Goal: Task Accomplishment & Management: Manage account settings

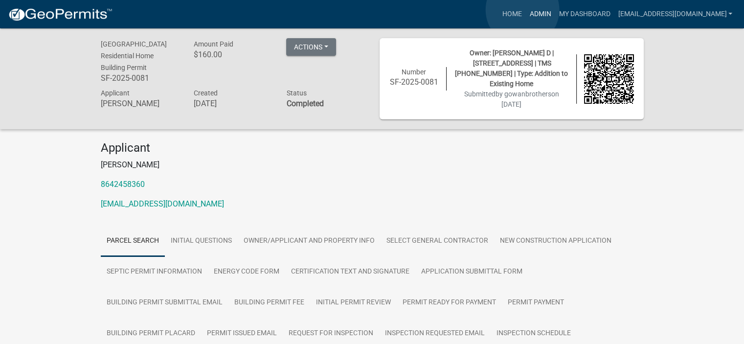
click at [418, 10] on link "Admin" at bounding box center [539, 14] width 29 height 19
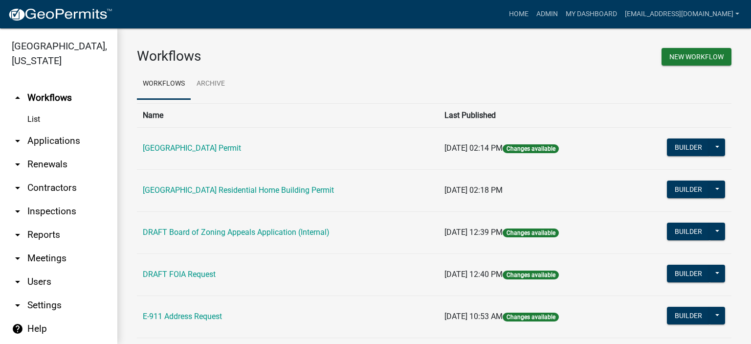
click at [58, 141] on link "arrow_drop_down Applications" at bounding box center [58, 140] width 117 height 23
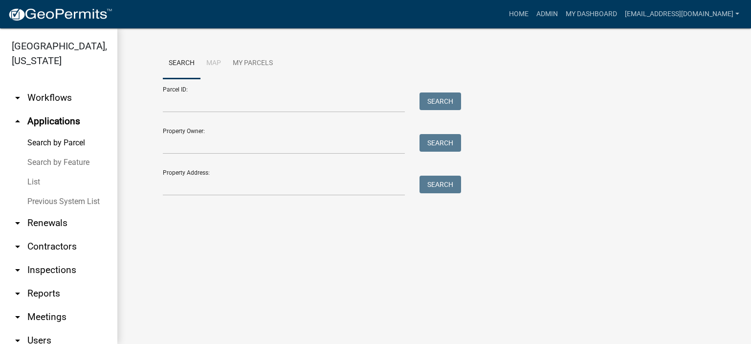
click at [36, 182] on link "List" at bounding box center [58, 182] width 117 height 20
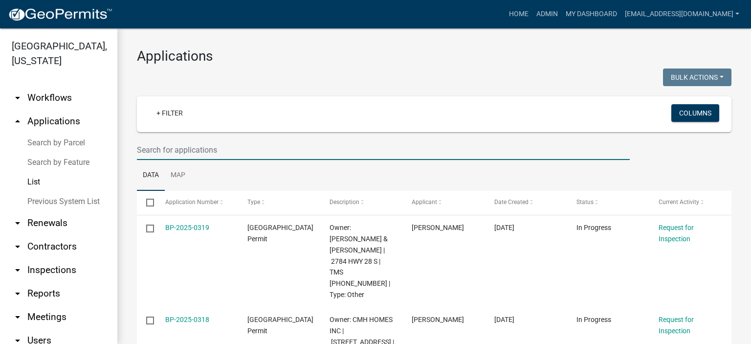
click at [236, 152] on input "text" at bounding box center [383, 150] width 493 height 20
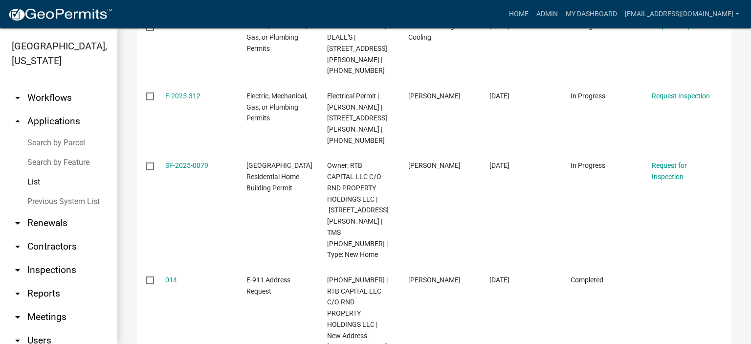
scroll to position [215, 0]
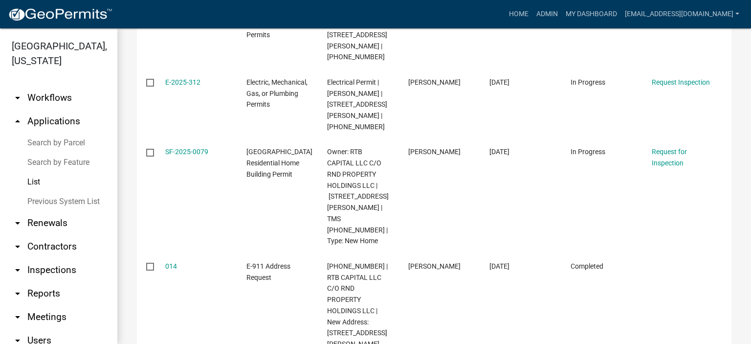
type input "203 [PERSON_NAME]"
click at [31, 179] on link "List" at bounding box center [58, 182] width 117 height 20
click at [59, 191] on link "Previous System List" at bounding box center [58, 202] width 117 height 20
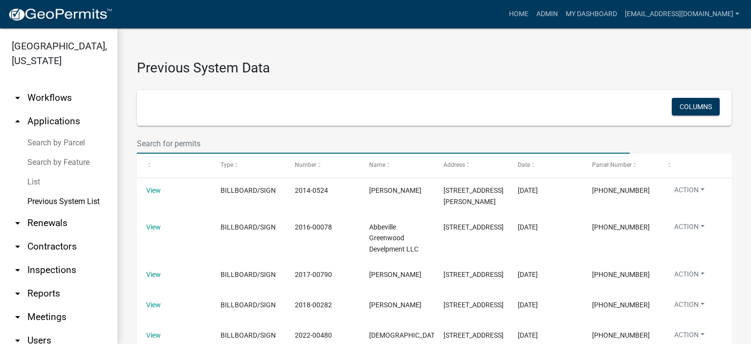
drag, startPoint x: 221, startPoint y: 138, endPoint x: 220, endPoint y: 152, distance: 13.8
click at [220, 152] on input "text" at bounding box center [383, 143] width 493 height 20
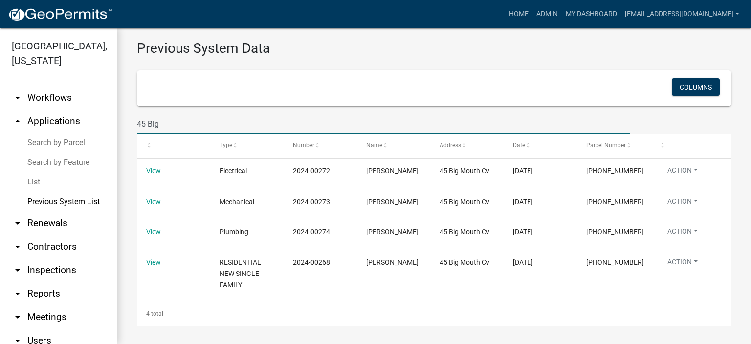
scroll to position [38, 0]
type input "45 Big"
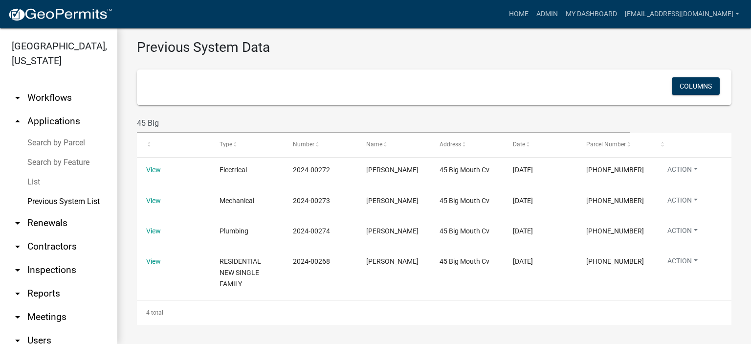
click at [31, 183] on link "List" at bounding box center [58, 182] width 117 height 20
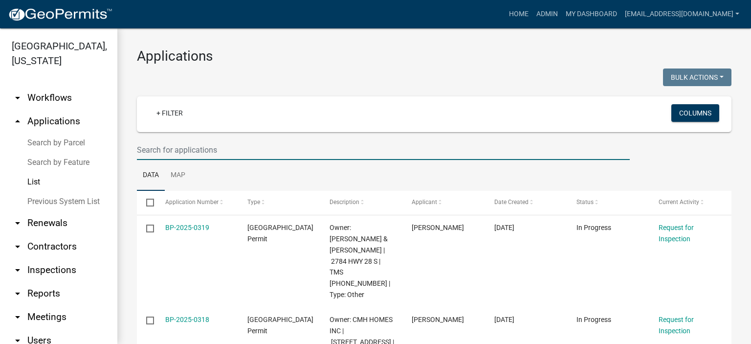
click at [225, 150] on input "text" at bounding box center [383, 150] width 493 height 20
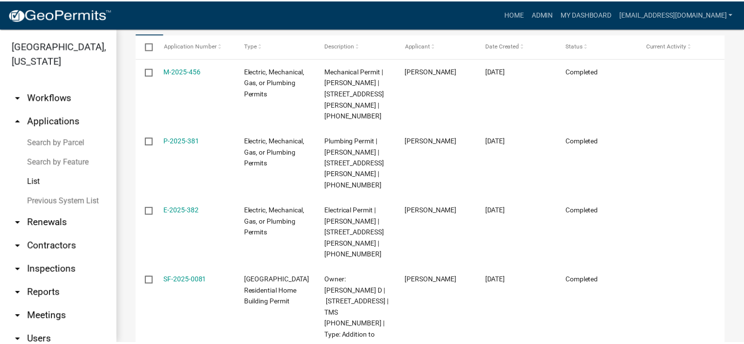
scroll to position [176, 0]
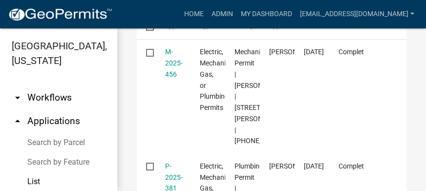
type input "67 Noble"
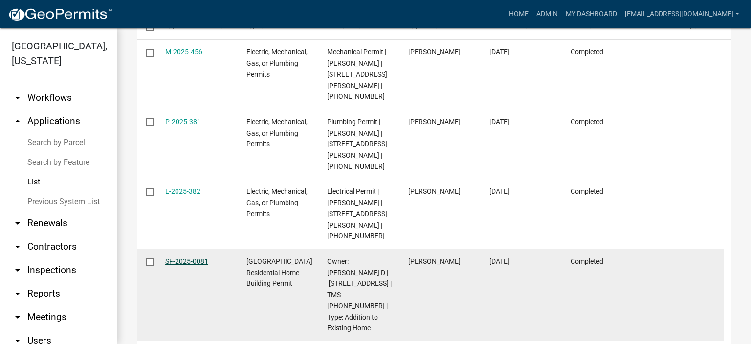
click at [189, 191] on link "SF-2025-0081" at bounding box center [186, 261] width 43 height 8
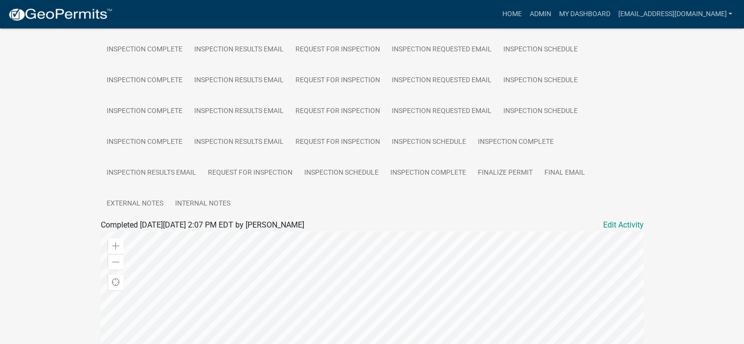
scroll to position [352, 0]
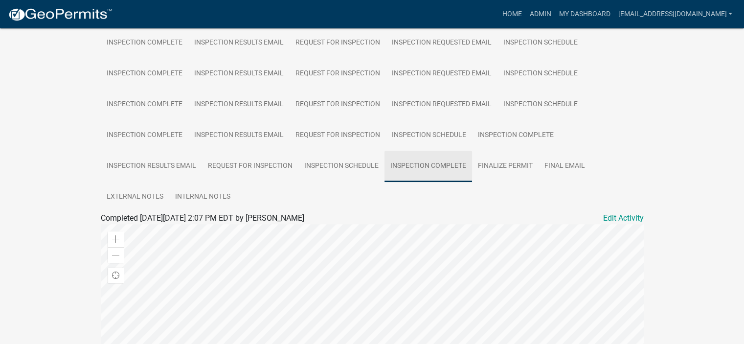
click at [418, 158] on link "Inspection Complete" at bounding box center [428, 166] width 88 height 31
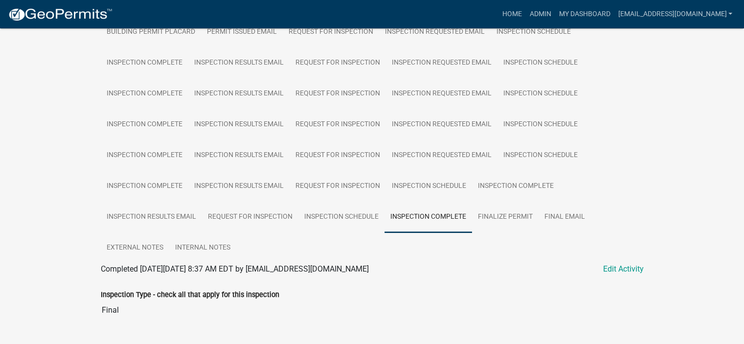
scroll to position [275, 0]
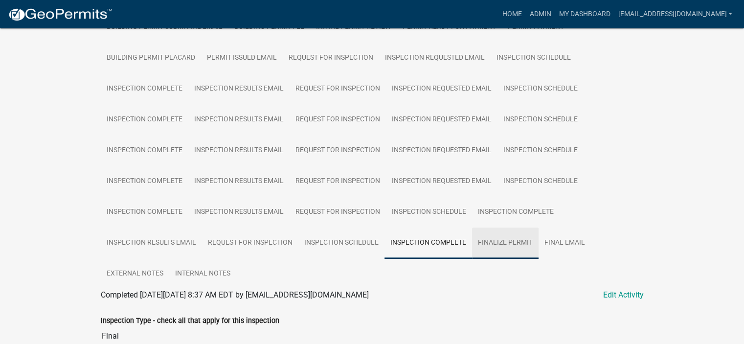
click at [418, 191] on link "Finalize Permit" at bounding box center [505, 242] width 66 height 31
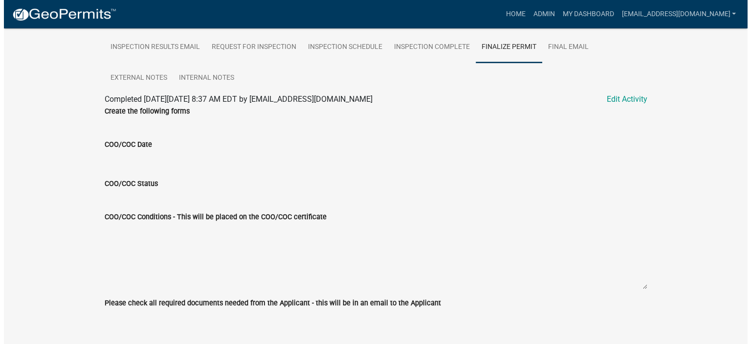
scroll to position [477, 0]
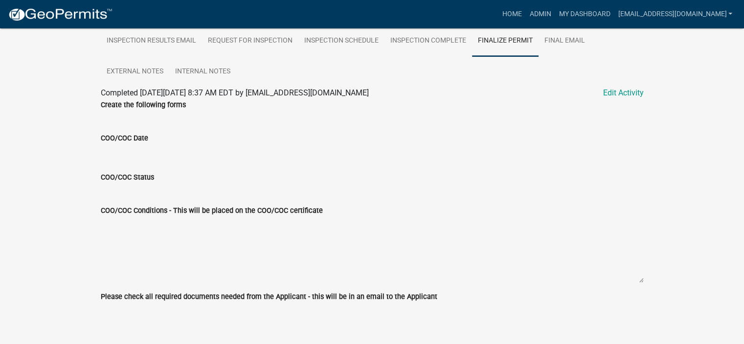
click at [159, 144] on input "COO/COC Date" at bounding box center [372, 154] width 543 height 20
click at [226, 151] on input "COO/COC Date" at bounding box center [372, 154] width 543 height 20
click at [153, 145] on input "COO/COC Date" at bounding box center [372, 154] width 543 height 20
click at [167, 191] on div "COO/COC Conditions - This will be placed on the COO/COC certificate" at bounding box center [372, 237] width 543 height 92
click at [418, 87] on link "Edit Activity" at bounding box center [623, 93] width 41 height 12
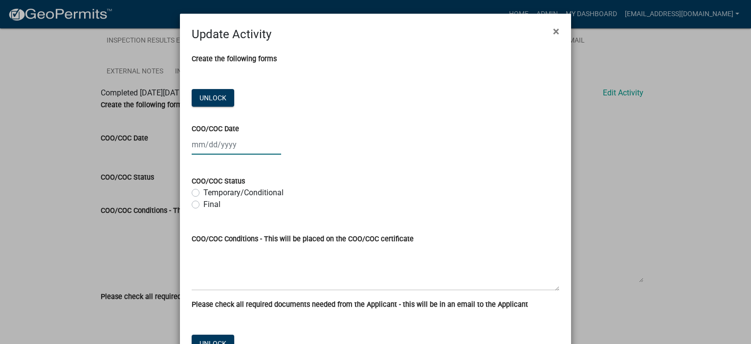
select select "9"
select select "2025"
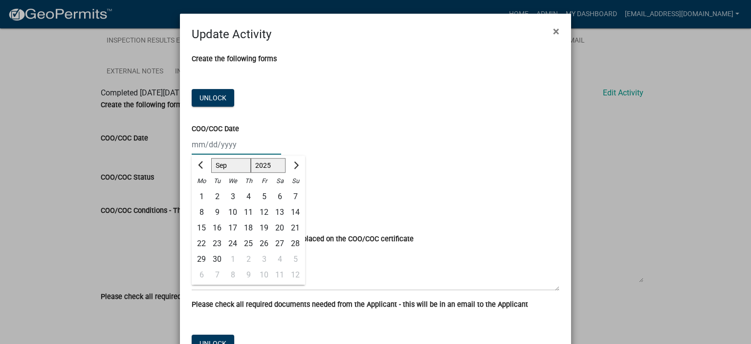
click at [252, 147] on div "Jan Feb Mar Apr May Jun Jul Aug Sep Oct Nov Dec 1525 1526 1527 1528 1529 1530 1…" at bounding box center [236, 144] width 89 height 20
click at [198, 191] on div "22" at bounding box center [202, 244] width 16 height 16
type input "[DATE]"
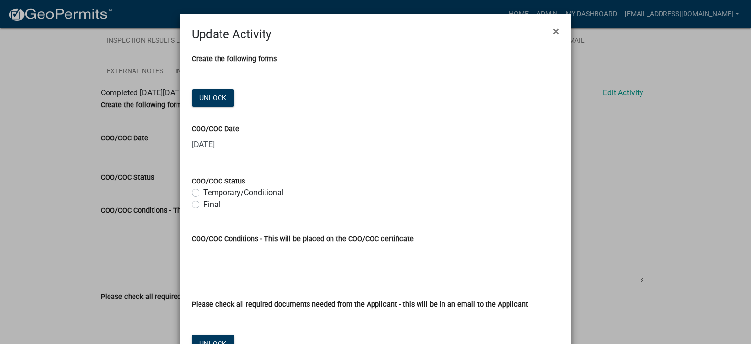
click at [203, 191] on label "Final" at bounding box center [211, 204] width 17 height 12
click at [203, 191] on input "Final" at bounding box center [206, 201] width 6 height 6
radio input "true"
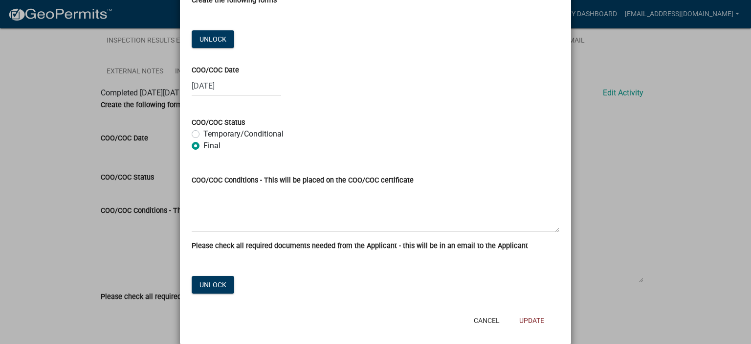
scroll to position [72, 0]
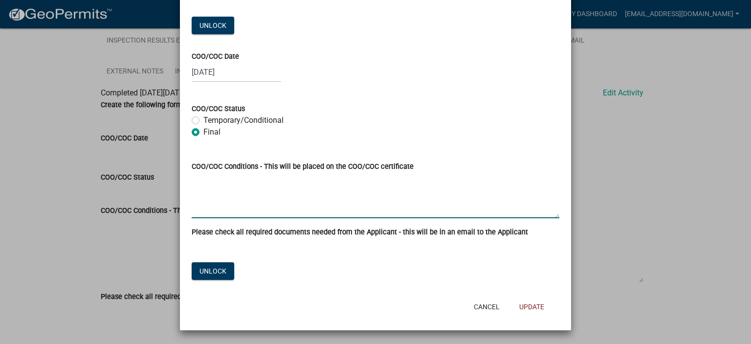
click at [242, 191] on textarea "COO/COC Conditions - This will be placed on the COO/COC certificate" at bounding box center [376, 195] width 368 height 46
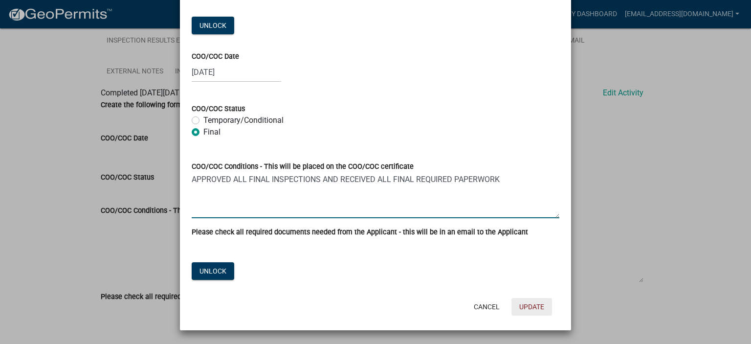
type textarea "APPROVED ALL FINAL INSPECTIONS AND RECEIVED ALL FINAL REQUIRED PAPERWORK"
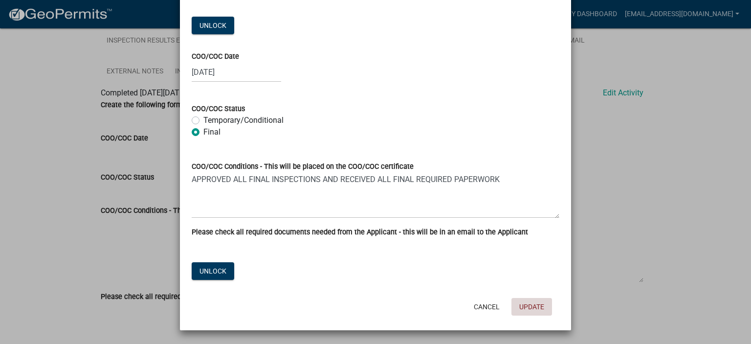
click at [418, 191] on button "Update" at bounding box center [531, 307] width 41 height 18
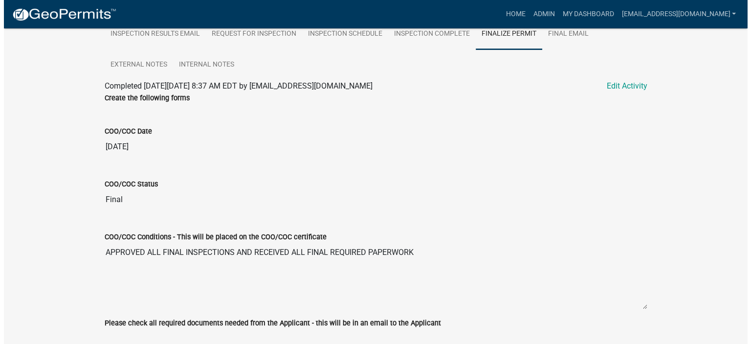
scroll to position [510, 0]
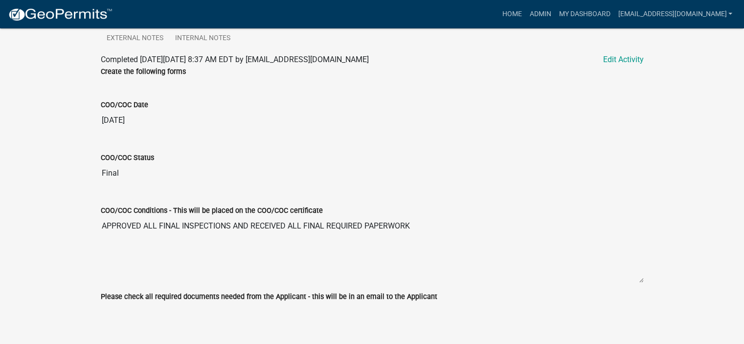
click at [414, 191] on label "Please check all required documents needed from the Applicant - this will be in…" at bounding box center [269, 296] width 336 height 7
click at [418, 54] on link "Edit Activity" at bounding box center [623, 60] width 41 height 12
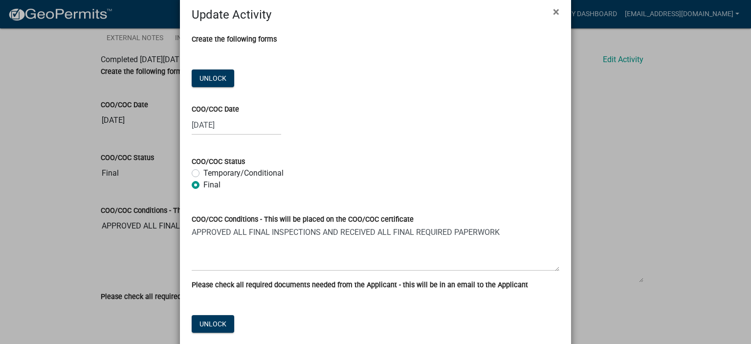
scroll to position [72, 0]
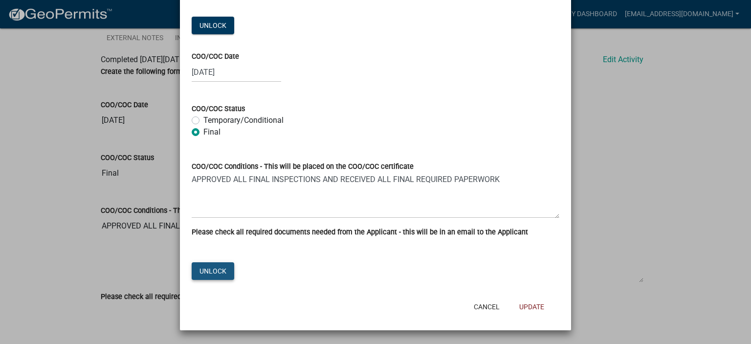
click at [212, 191] on button "Unlock" at bounding box center [213, 271] width 43 height 18
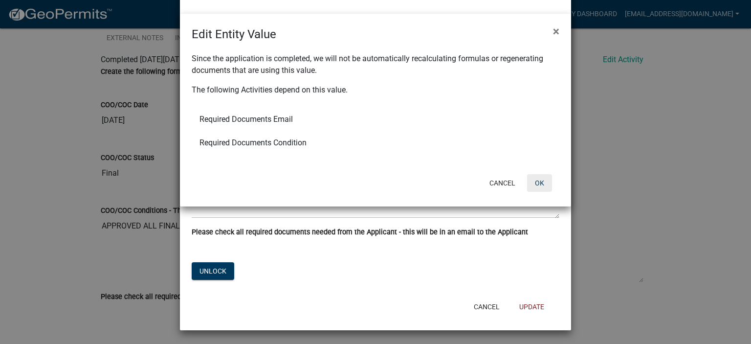
click at [418, 183] on button "OK" at bounding box center [539, 183] width 25 height 18
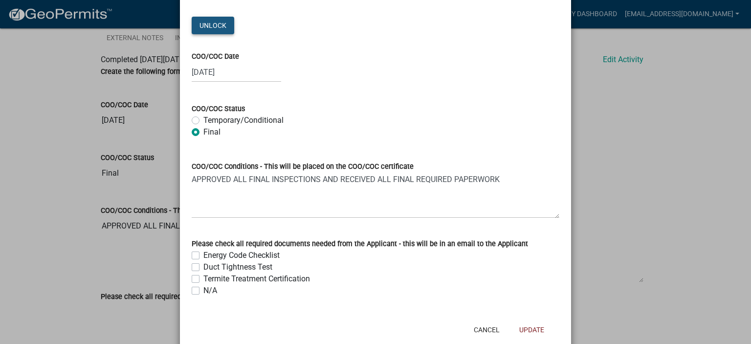
click at [219, 25] on button "Unlock" at bounding box center [213, 26] width 43 height 18
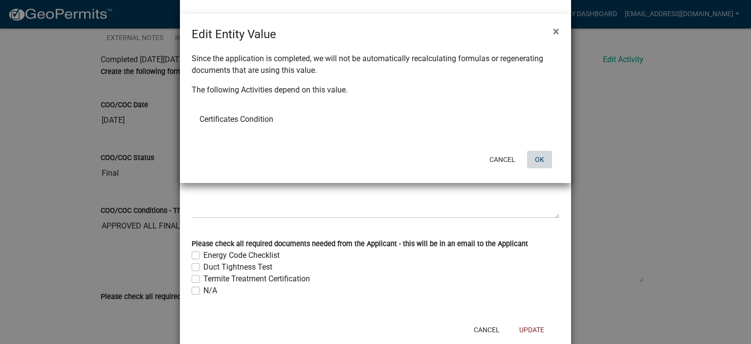
click at [418, 158] on button "OK" at bounding box center [539, 160] width 25 height 18
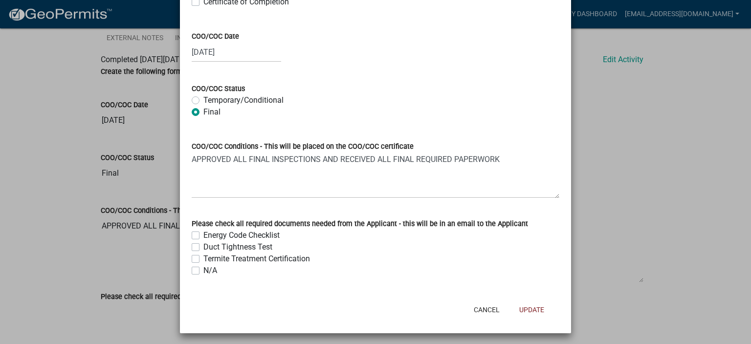
scroll to position [94, 0]
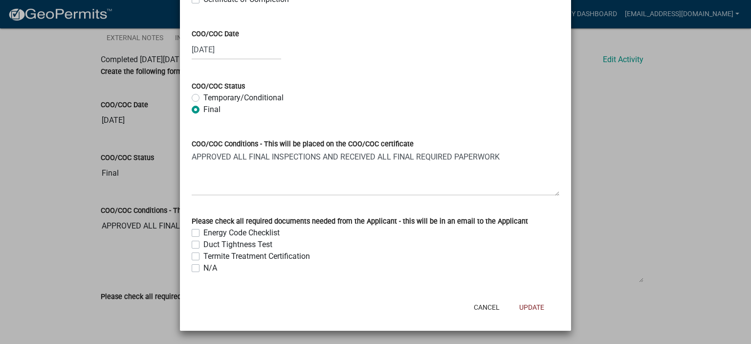
click at [203, 191] on label "N/A" at bounding box center [210, 268] width 14 height 12
click at [203, 191] on input "N/A" at bounding box center [206, 265] width 6 height 6
checkbox input "true"
checkbox input "false"
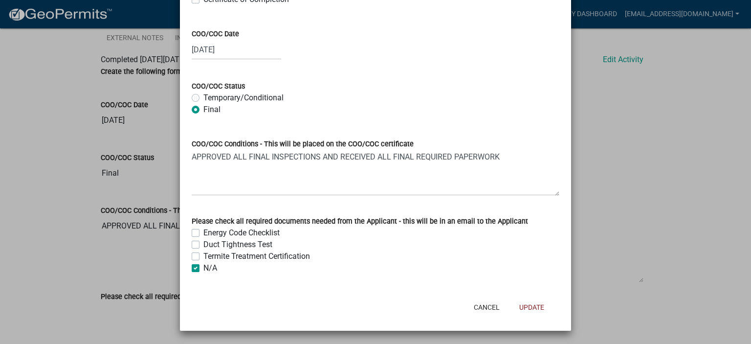
checkbox input "false"
checkbox input "true"
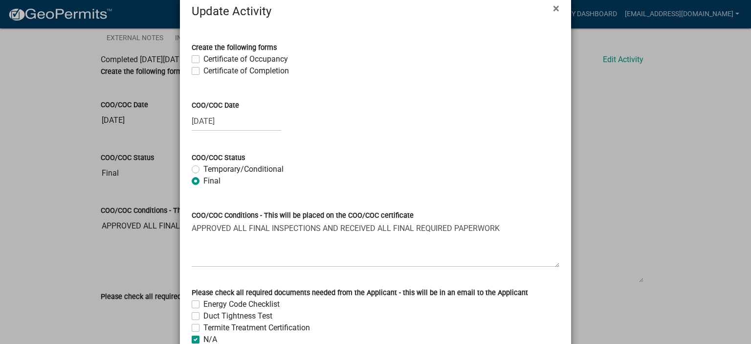
scroll to position [0, 0]
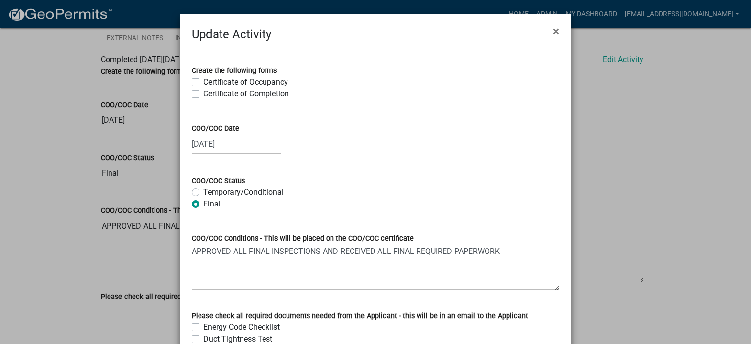
click at [203, 91] on label "Certificate of Completion" at bounding box center [246, 94] width 86 height 12
click at [203, 91] on input "Certificate of Completion" at bounding box center [206, 91] width 6 height 6
checkbox input "true"
checkbox input "false"
checkbox input "true"
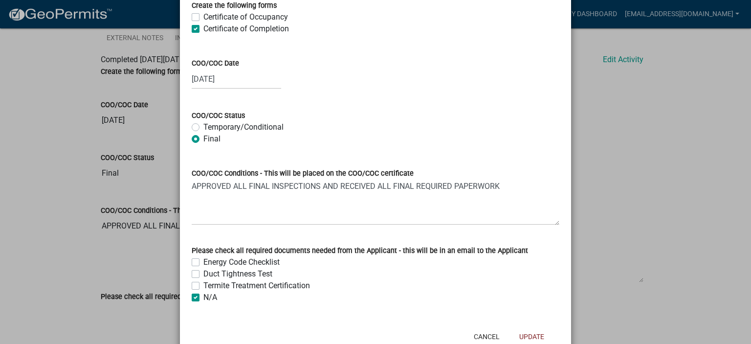
scroll to position [94, 0]
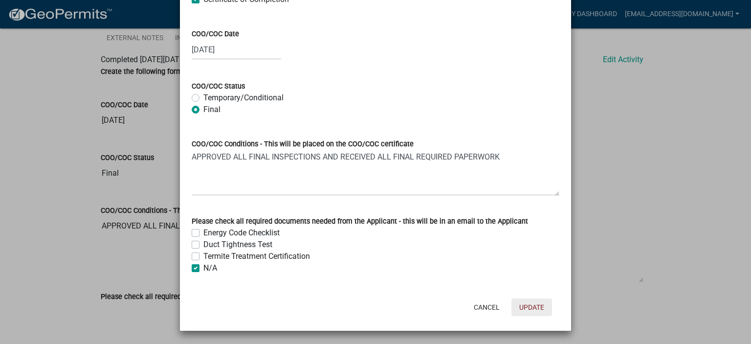
click at [418, 191] on button "Update" at bounding box center [531, 307] width 41 height 18
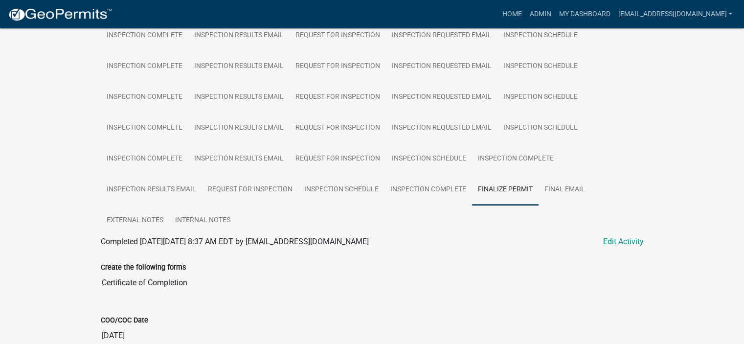
scroll to position [354, 0]
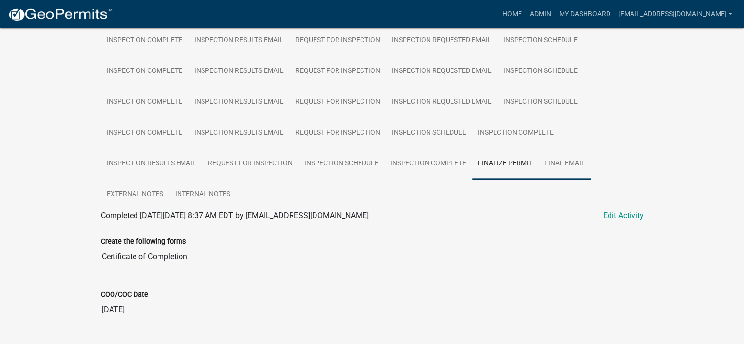
click at [418, 154] on link "Final Email" at bounding box center [564, 163] width 52 height 31
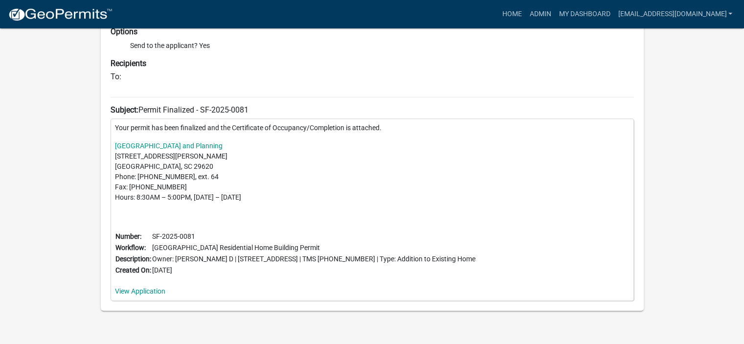
scroll to position [622, 0]
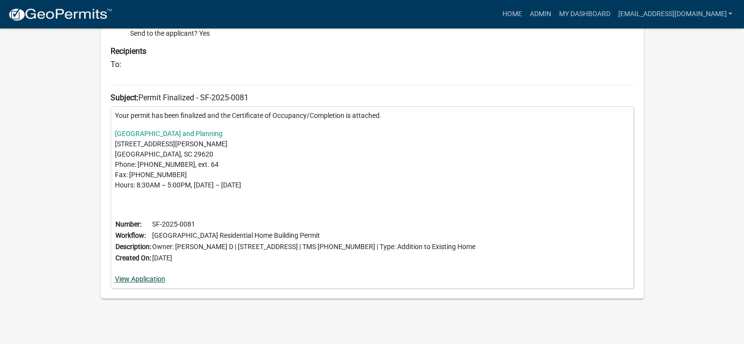
click at [156, 191] on link "View Application" at bounding box center [140, 279] width 50 height 8
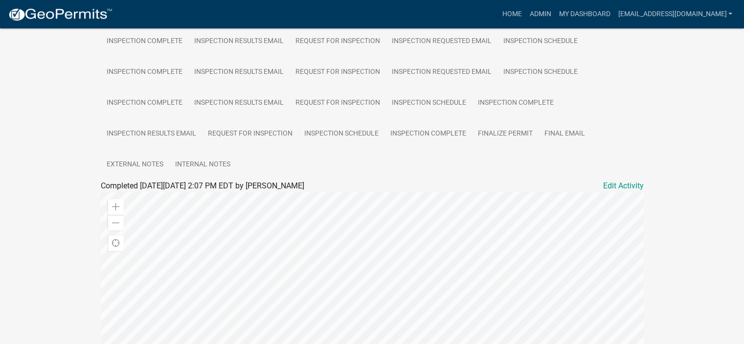
scroll to position [391, 0]
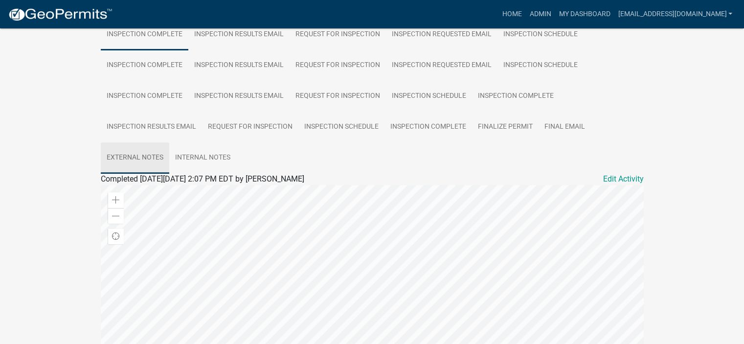
click at [139, 150] on link "External Notes" at bounding box center [135, 157] width 68 height 31
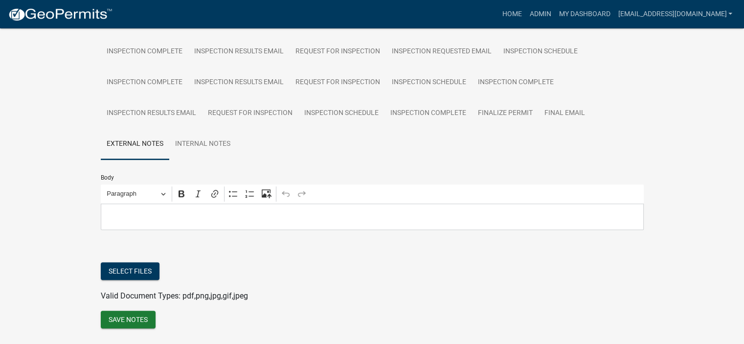
scroll to position [426, 0]
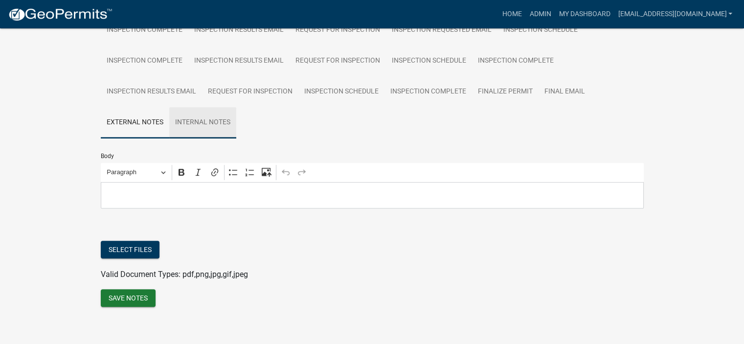
click at [198, 115] on link "Internal Notes" at bounding box center [202, 122] width 67 height 31
click at [557, 83] on link "Final Email" at bounding box center [564, 91] width 52 height 31
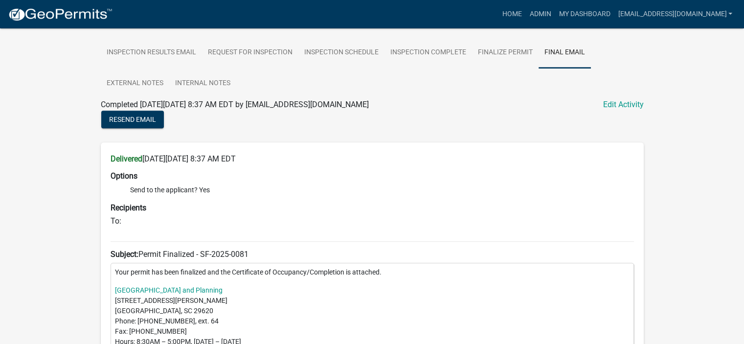
scroll to position [420, 0]
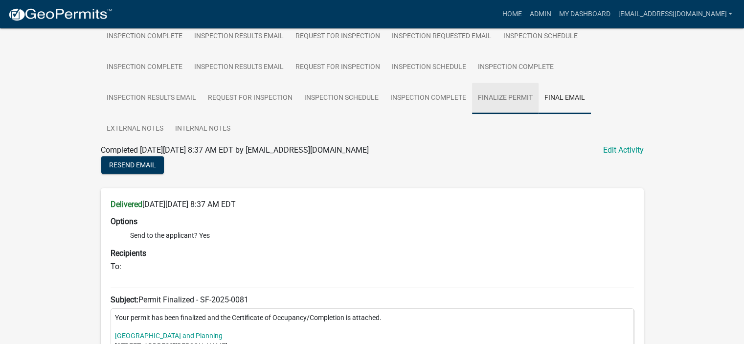
click at [505, 88] on link "Finalize Permit" at bounding box center [505, 98] width 66 height 31
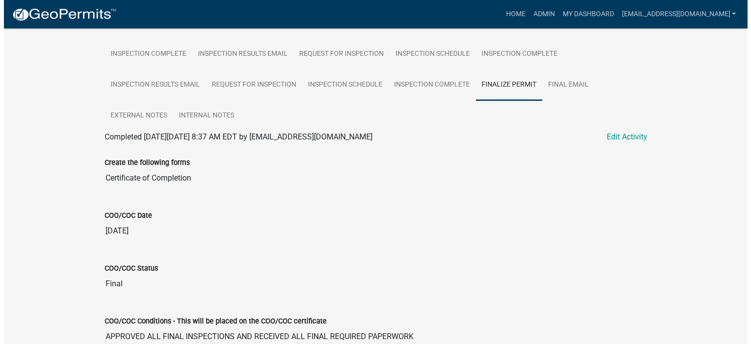
scroll to position [498, 0]
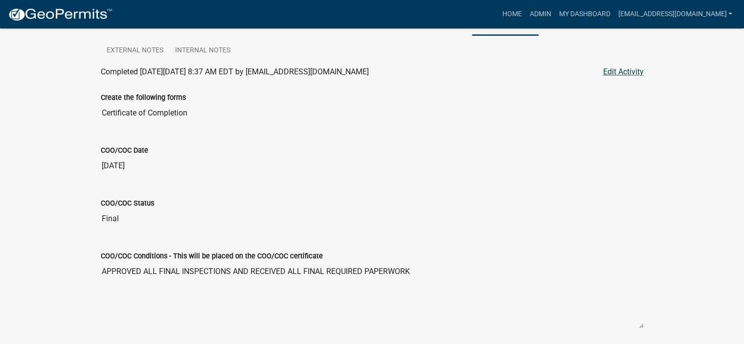
click at [628, 66] on link "Edit Activity" at bounding box center [623, 72] width 41 height 12
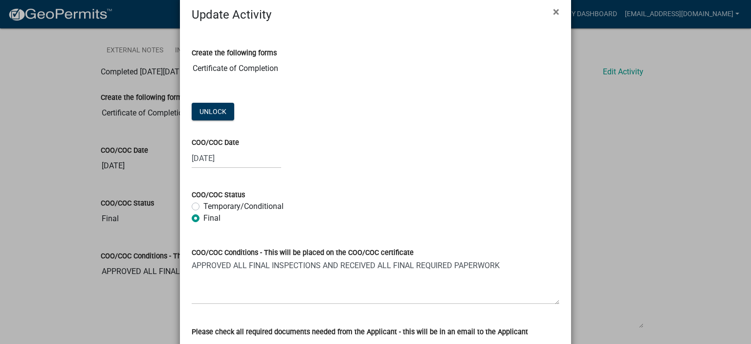
scroll to position [78, 0]
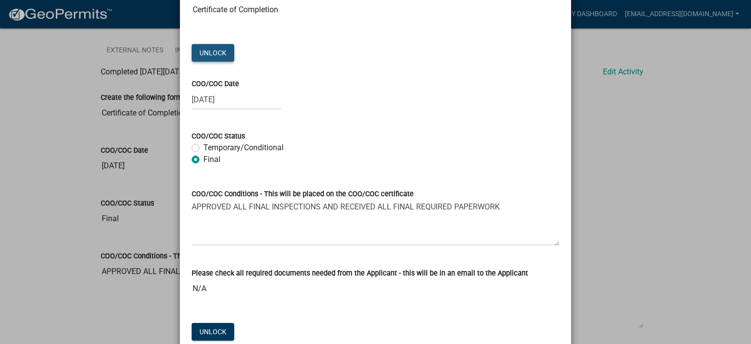
click at [203, 51] on button "Unlock" at bounding box center [213, 53] width 43 height 18
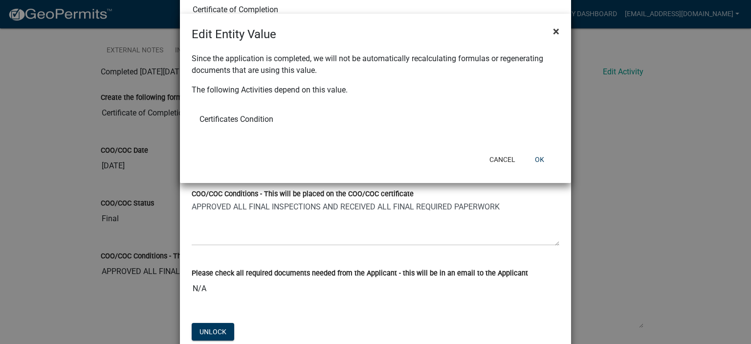
click at [557, 30] on span "×" at bounding box center [556, 31] width 6 height 14
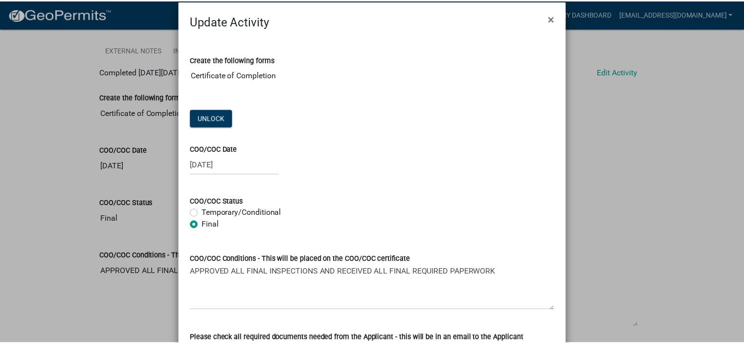
scroll to position [0, 0]
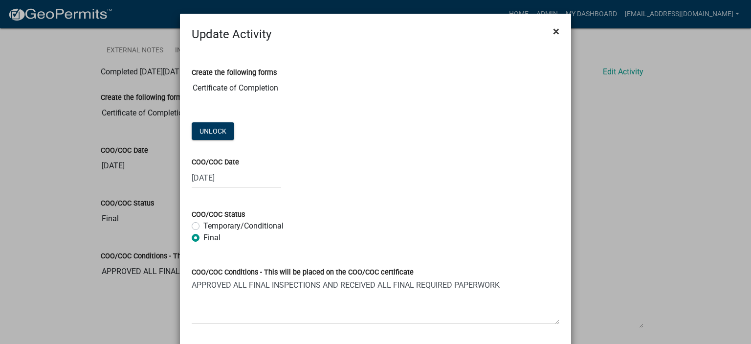
click at [554, 35] on span "×" at bounding box center [556, 31] width 6 height 14
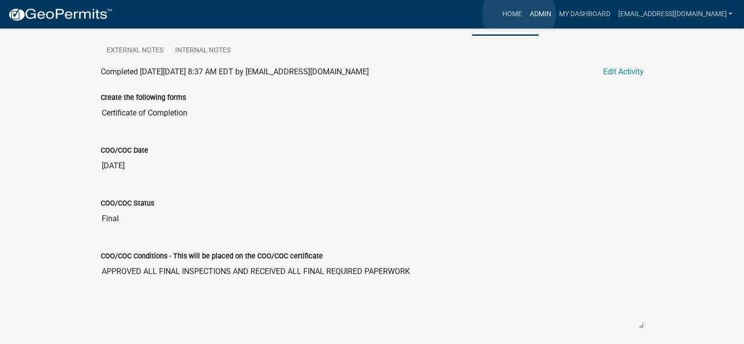
click at [525, 13] on link "Admin" at bounding box center [539, 14] width 29 height 19
